Goal: Task Accomplishment & Management: Complete application form

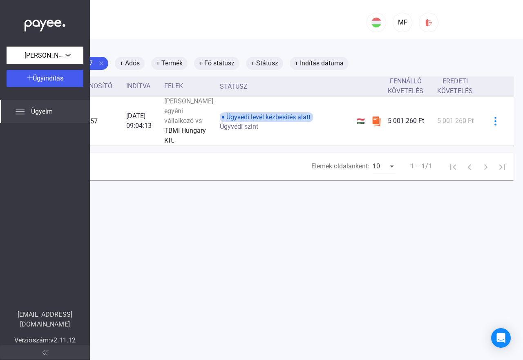
scroll to position [0, 62]
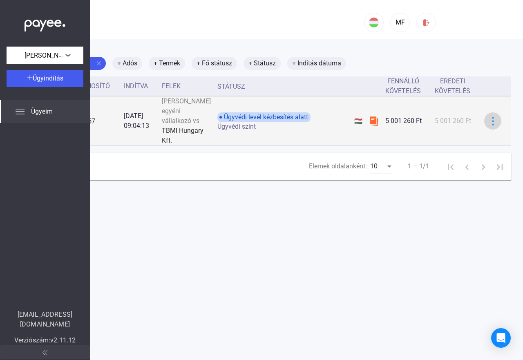
click at [488, 125] on img at bounding box center [492, 121] width 9 height 9
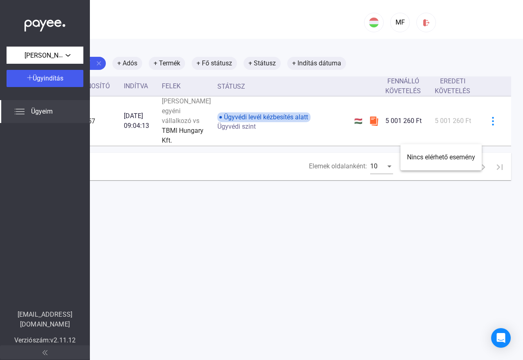
click at [474, 133] on div at bounding box center [261, 180] width 523 height 360
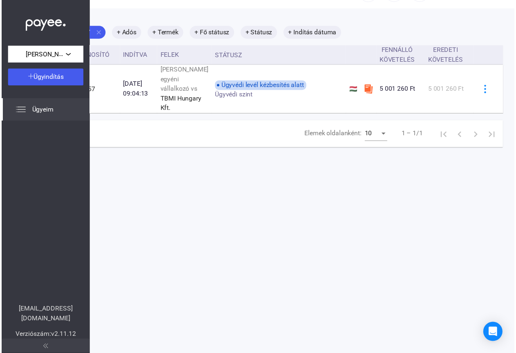
scroll to position [39, 62]
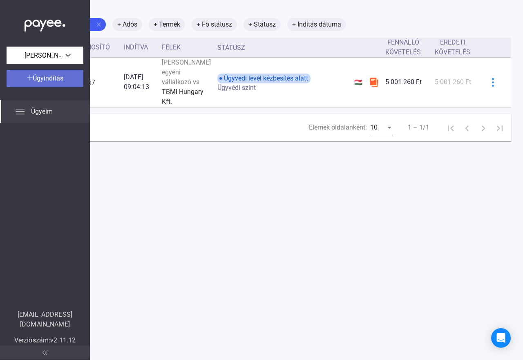
click at [57, 77] on font "Ügyindítás" at bounding box center [48, 78] width 31 height 8
